Goal: Task Accomplishment & Management: Use online tool/utility

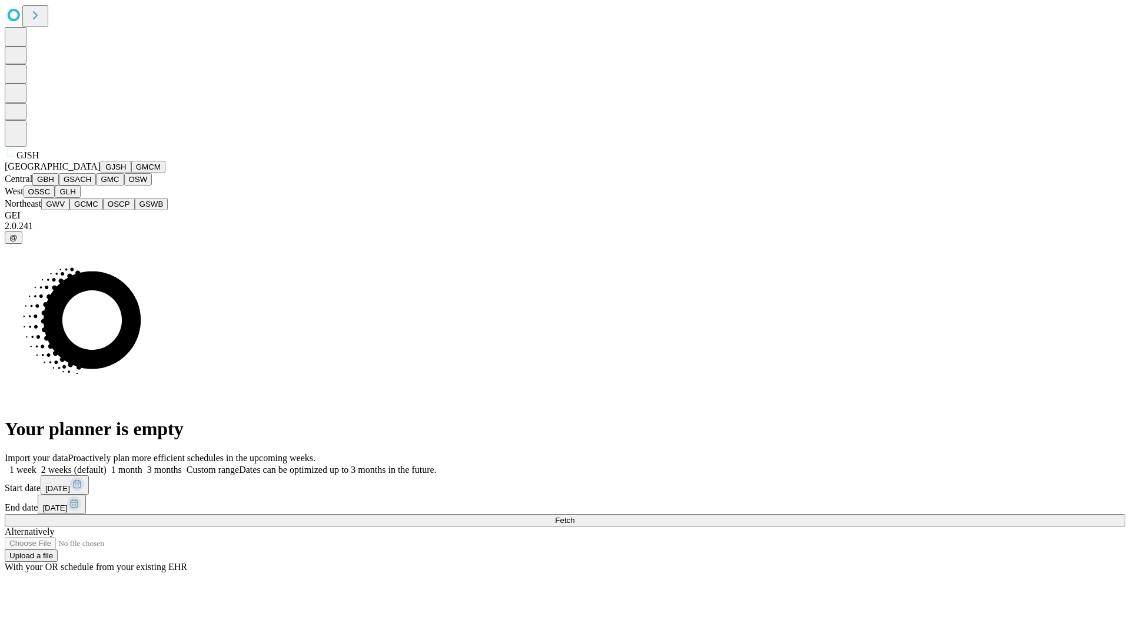
click at [101, 173] on button "GJSH" at bounding box center [116, 167] width 31 height 12
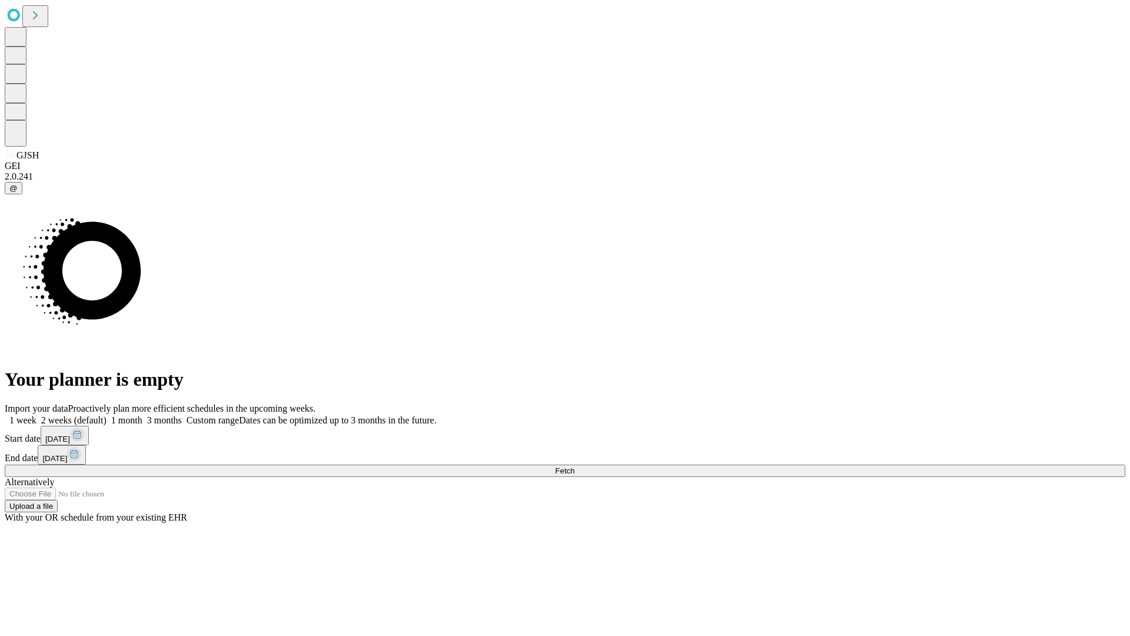
click at [142, 415] on label "1 month" at bounding box center [125, 420] width 36 height 10
click at [574, 466] on span "Fetch" at bounding box center [564, 470] width 19 height 9
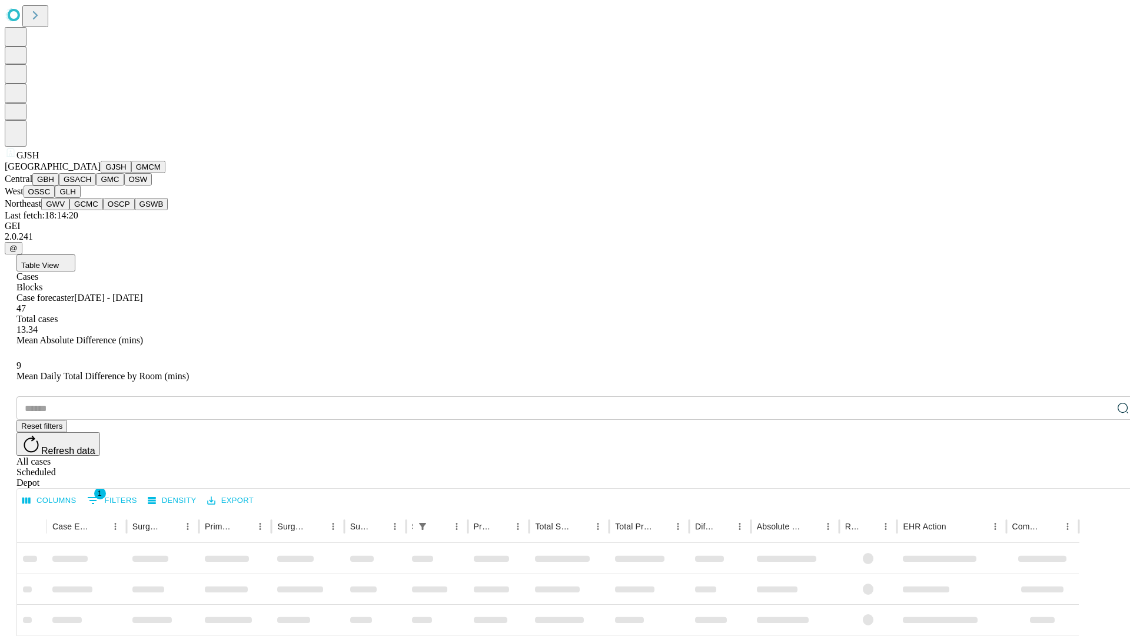
click at [131, 173] on button "GMCM" at bounding box center [148, 167] width 34 height 12
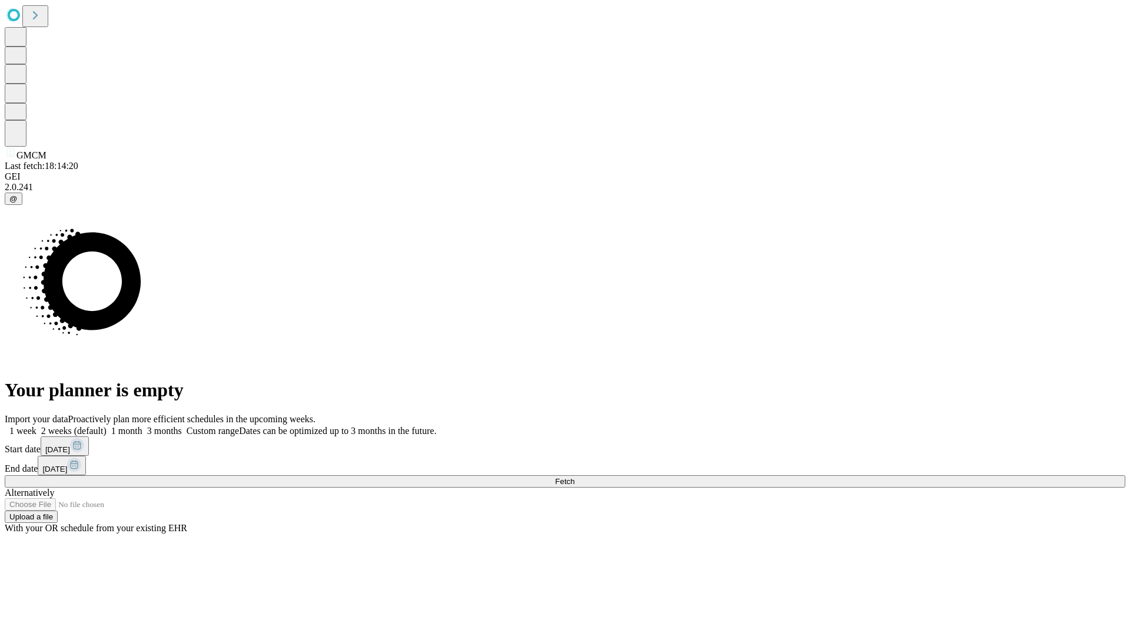
click at [142, 426] on label "1 month" at bounding box center [125, 431] width 36 height 10
click at [574, 477] on span "Fetch" at bounding box center [564, 481] width 19 height 9
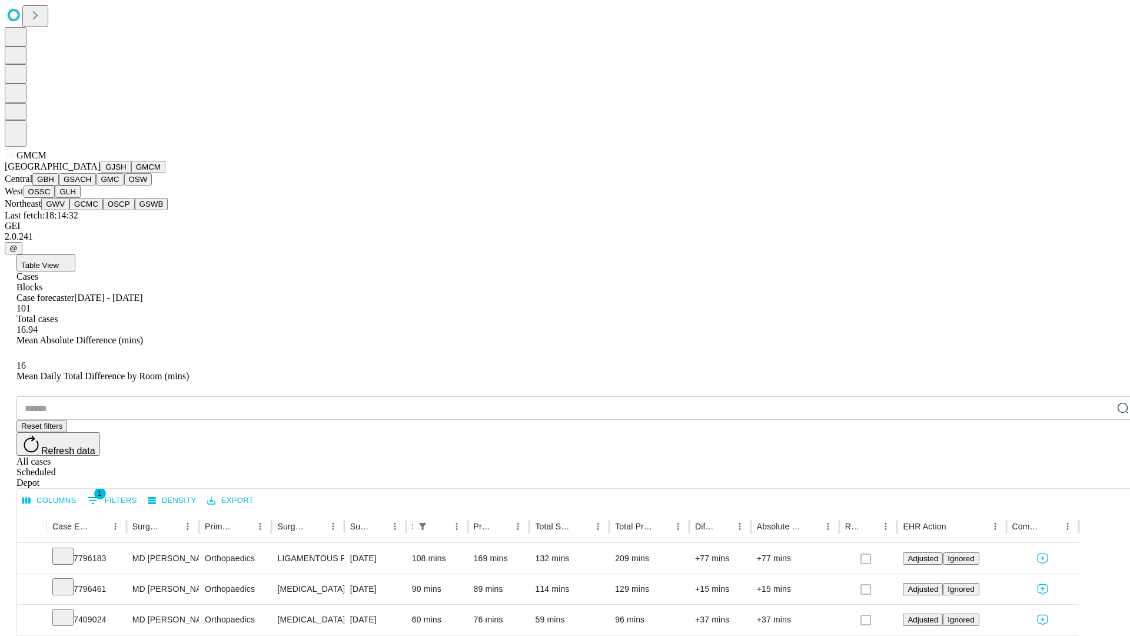
click at [59, 185] on button "GBH" at bounding box center [45, 179] width 26 height 12
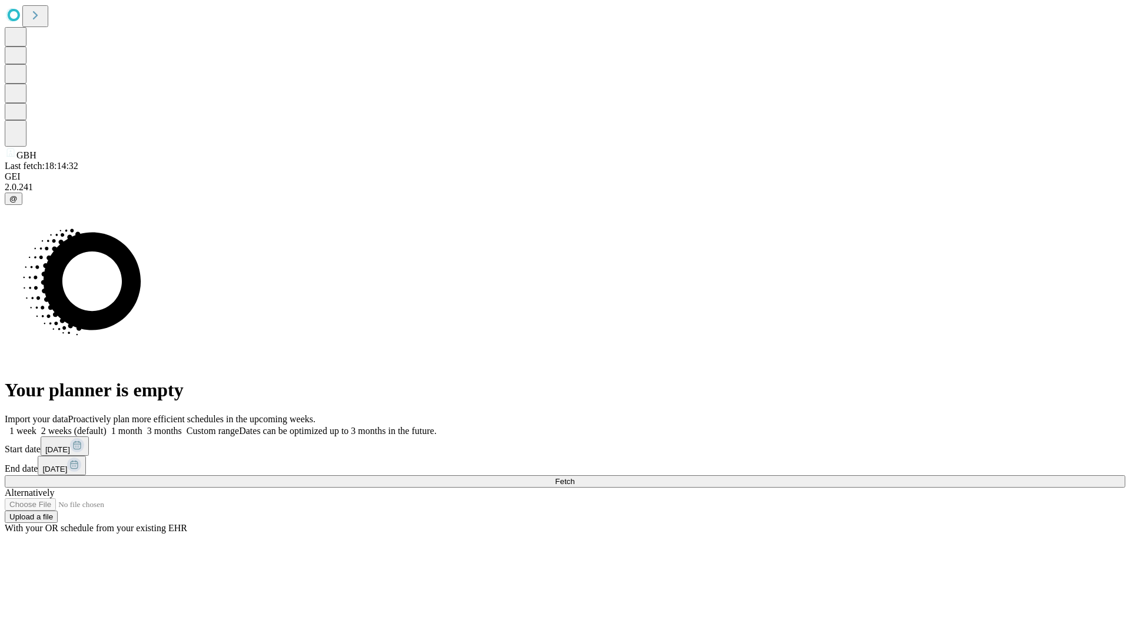
click at [574, 477] on span "Fetch" at bounding box center [564, 481] width 19 height 9
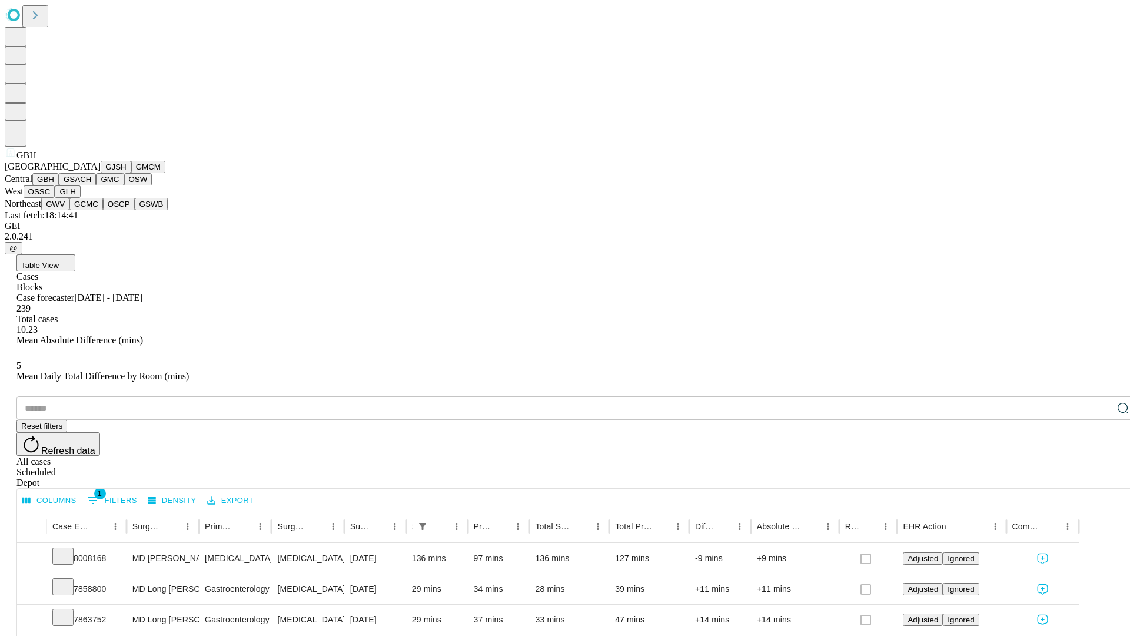
click at [91, 185] on button "GSACH" at bounding box center [77, 179] width 37 height 12
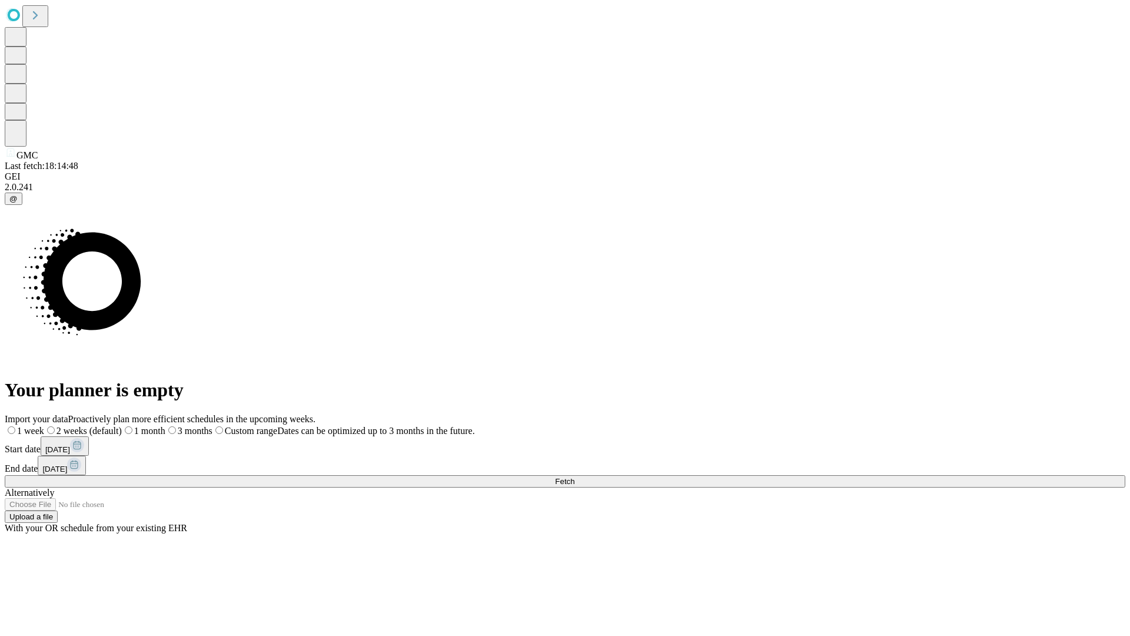
click at [165, 426] on label "1 month" at bounding box center [144, 431] width 44 height 10
click at [574, 477] on span "Fetch" at bounding box center [564, 481] width 19 height 9
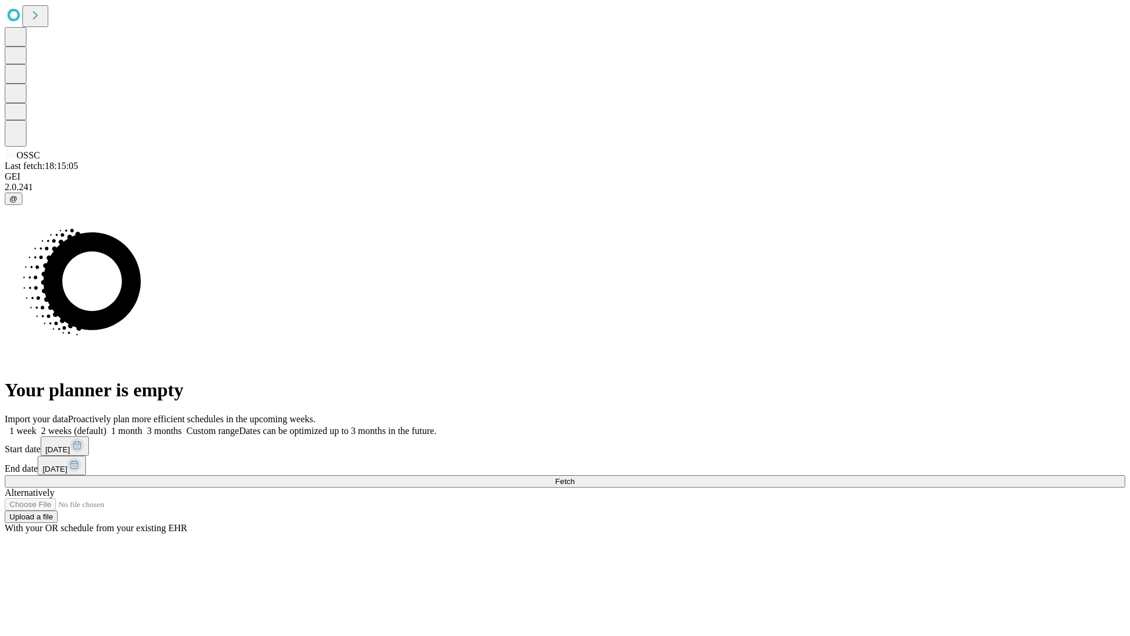
click at [142, 426] on label "1 month" at bounding box center [125, 431] width 36 height 10
click at [574, 477] on span "Fetch" at bounding box center [564, 481] width 19 height 9
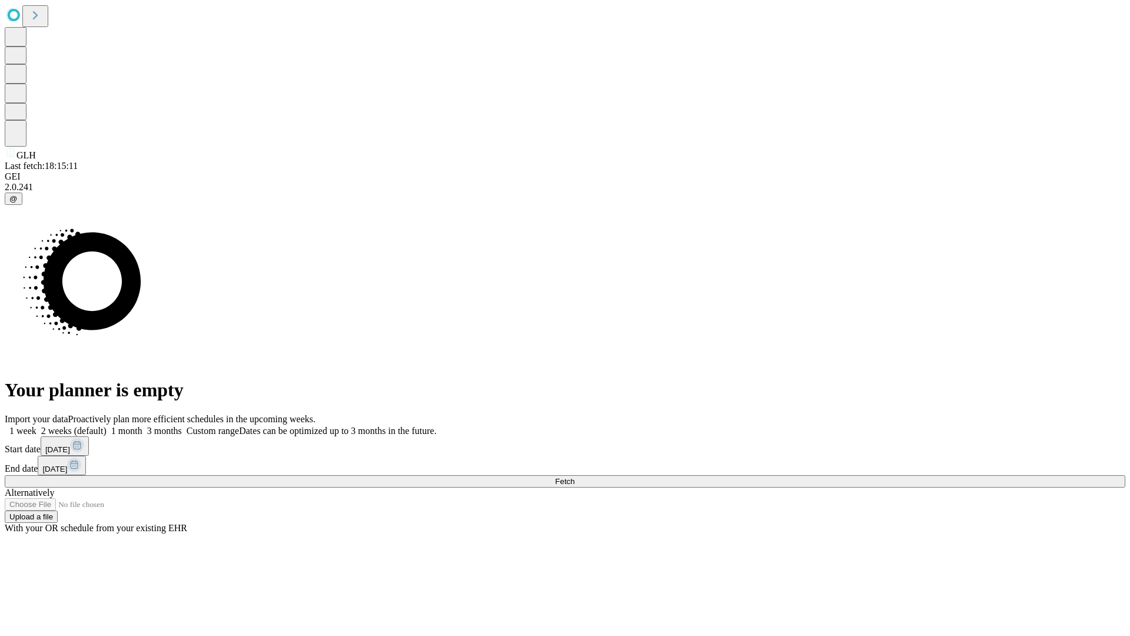
click at [142, 426] on label "1 month" at bounding box center [125, 431] width 36 height 10
click at [574, 477] on span "Fetch" at bounding box center [564, 481] width 19 height 9
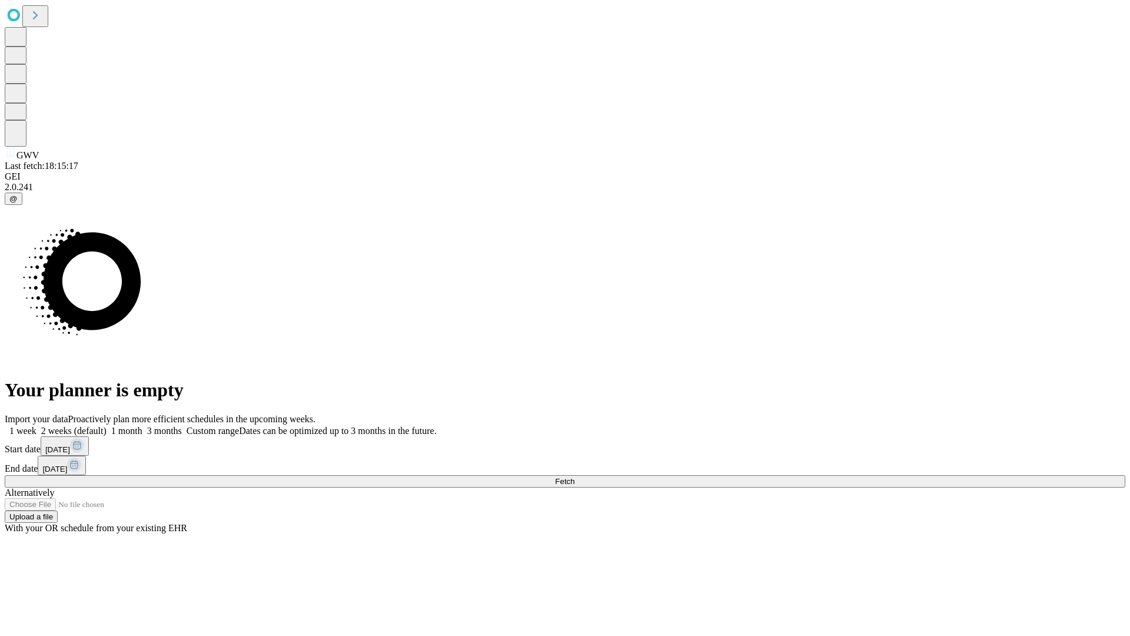
click at [574, 477] on span "Fetch" at bounding box center [564, 481] width 19 height 9
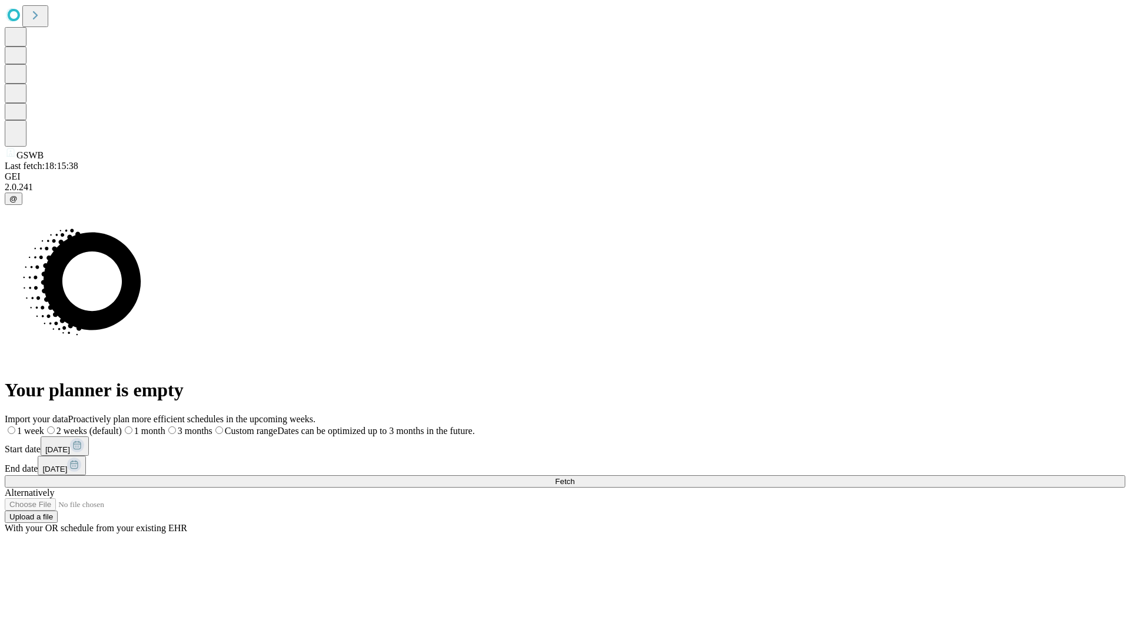
click at [165, 426] on label "1 month" at bounding box center [144, 431] width 44 height 10
click at [574, 477] on span "Fetch" at bounding box center [564, 481] width 19 height 9
